Goal: Check status

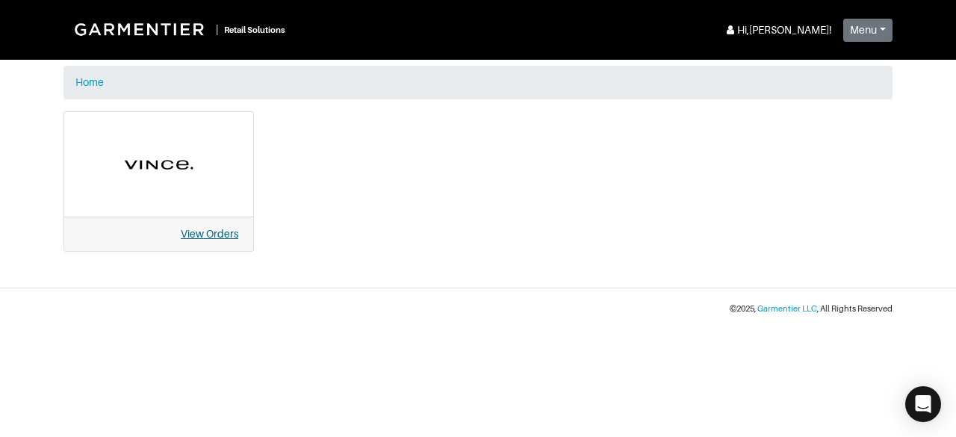
click at [214, 234] on link "View Orders" at bounding box center [210, 234] width 58 height 12
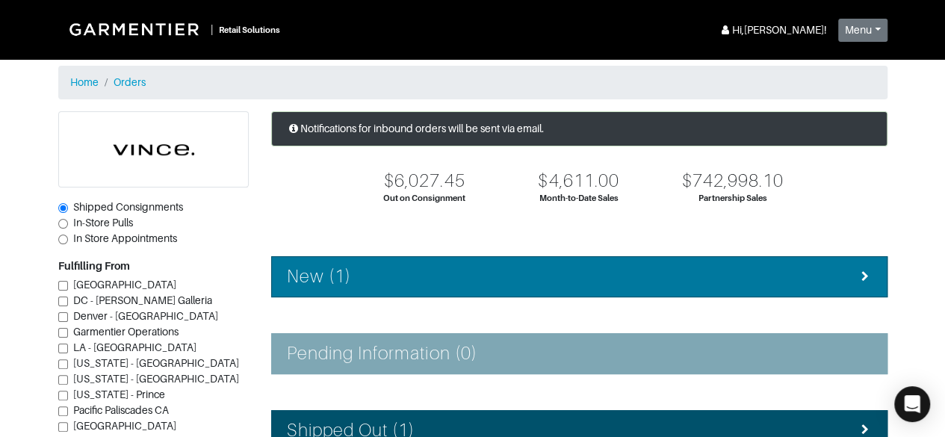
click at [442, 268] on div "New (1)" at bounding box center [579, 277] width 585 height 22
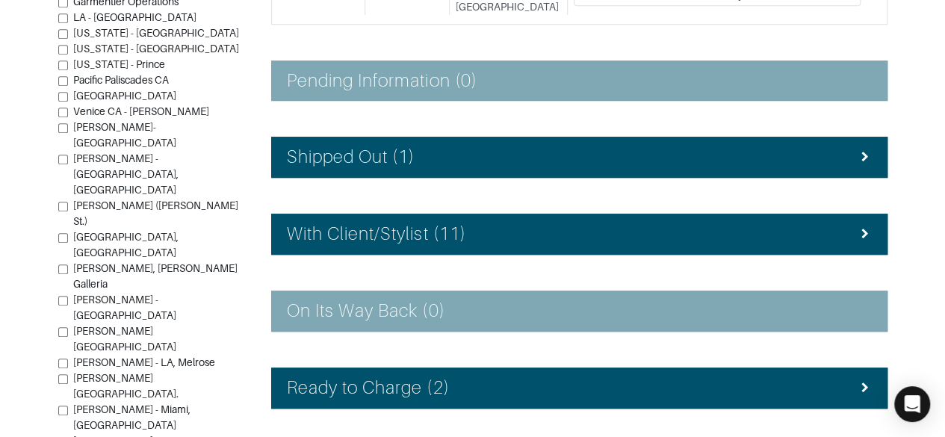
scroll to position [486, 0]
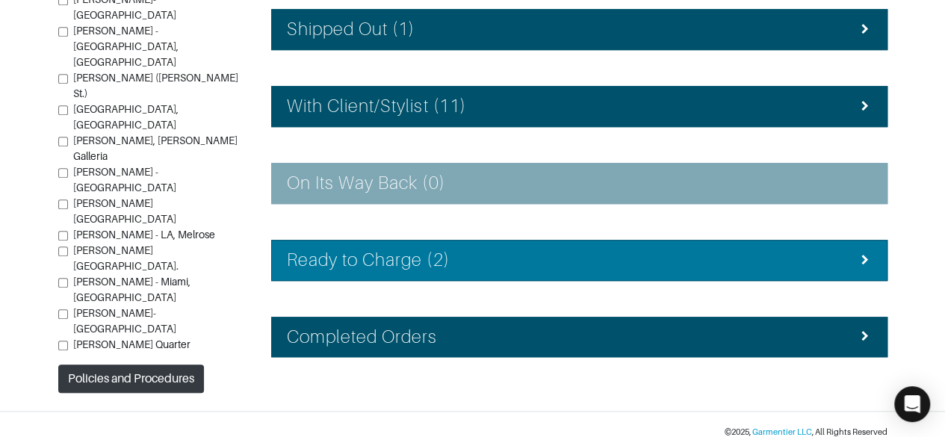
click at [805, 260] on li "Ready to Charge (2)" at bounding box center [579, 260] width 616 height 41
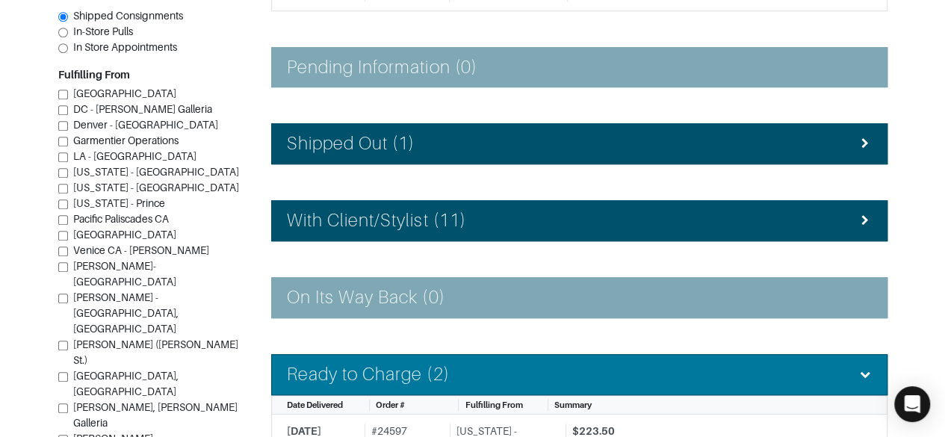
scroll to position [370, 0]
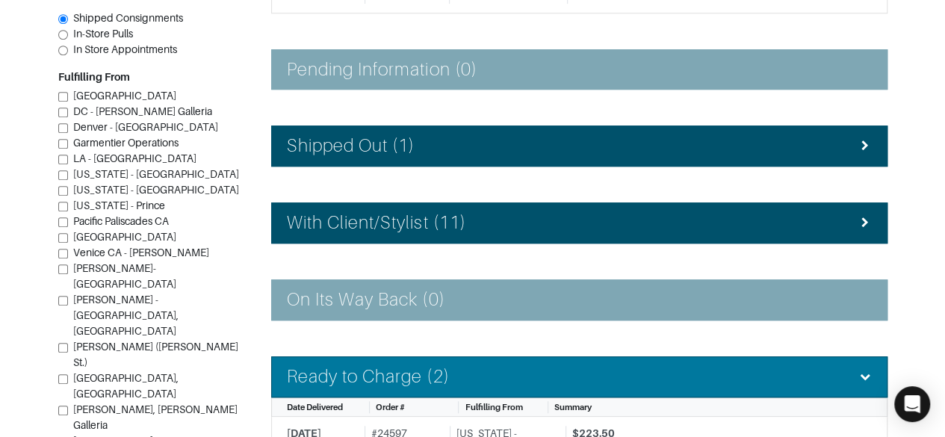
click at [787, 212] on div "With Client/Stylist (11)" at bounding box center [579, 223] width 585 height 22
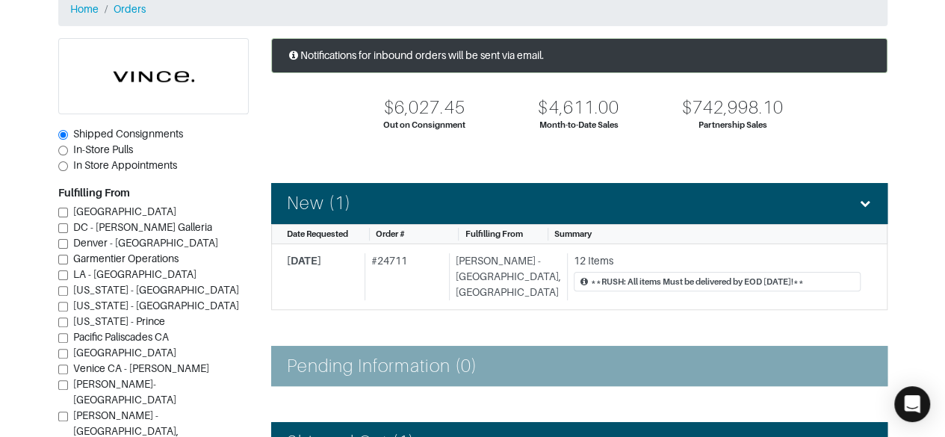
scroll to position [0, 0]
